Goal: Find specific page/section: Find specific page/section

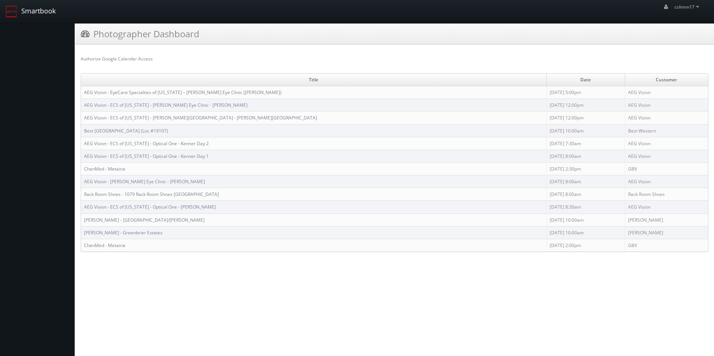
click at [36, 13] on link "Smartbook" at bounding box center [30, 11] width 61 height 23
click at [695, 5] on icon at bounding box center [698, 6] width 7 height 5
click at [671, 51] on span "Profile" at bounding box center [671, 49] width 17 height 7
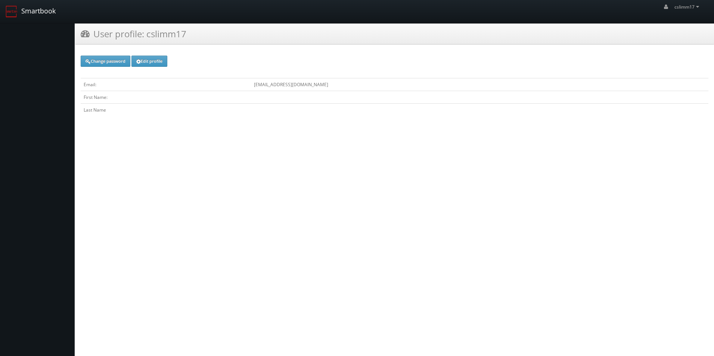
click at [15, 11] on img at bounding box center [12, 12] width 12 height 12
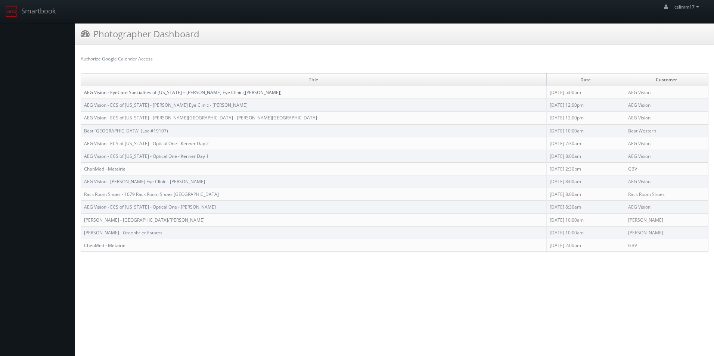
click at [158, 94] on link "AEG Vision - EyeCare Specialties of [US_STATE] – [PERSON_NAME] Eye Clinic ([PER…" at bounding box center [183, 92] width 198 height 6
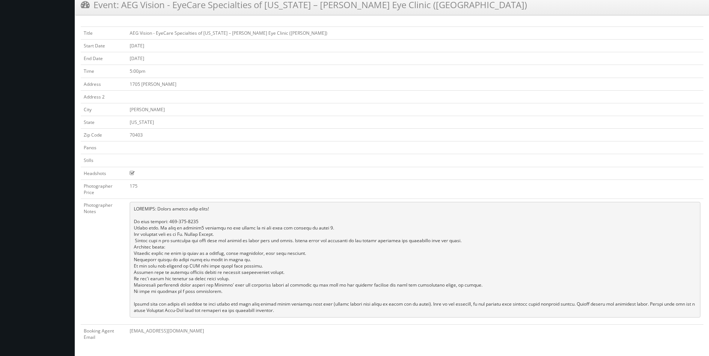
scroll to position [30, 0]
